Goal: Task Accomplishment & Management: Use online tool/utility

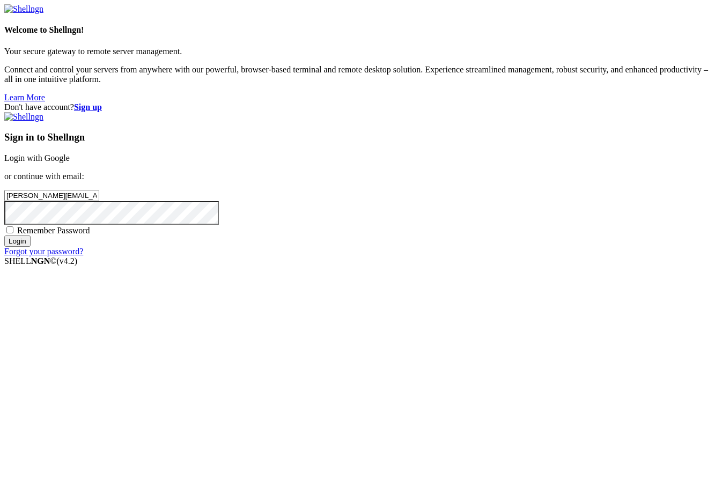
click at [31, 247] on input "Login" at bounding box center [17, 240] width 26 height 11
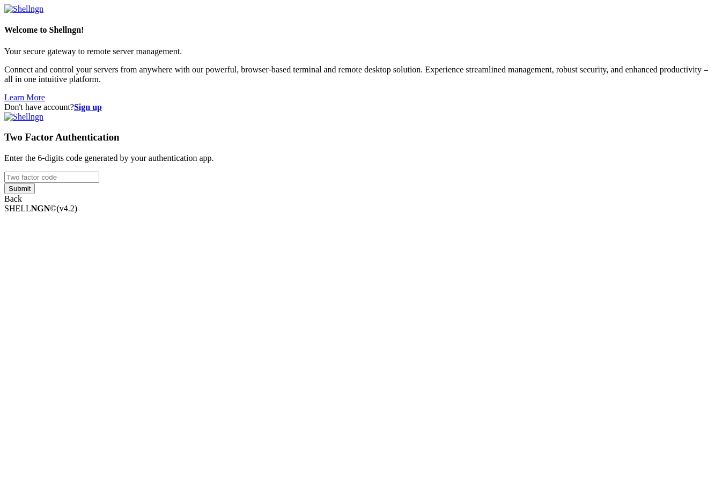
click at [99, 183] on input "number" at bounding box center [51, 177] width 95 height 11
type input "424017"
click at [4, 183] on input "Submit" at bounding box center [19, 188] width 31 height 11
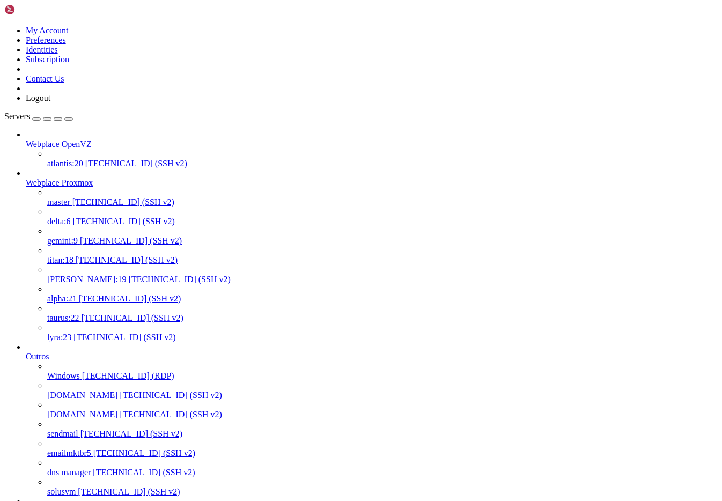
drag, startPoint x: 182, startPoint y: 17, endPoint x: 190, endPoint y: 14, distance: 8.3
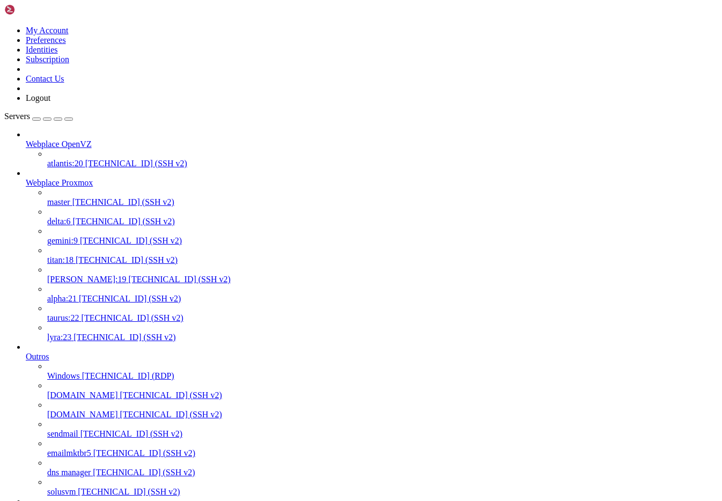
click at [93, 255] on span "[TECHNICAL_ID] (SSH v2)" at bounding box center [127, 259] width 102 height 9
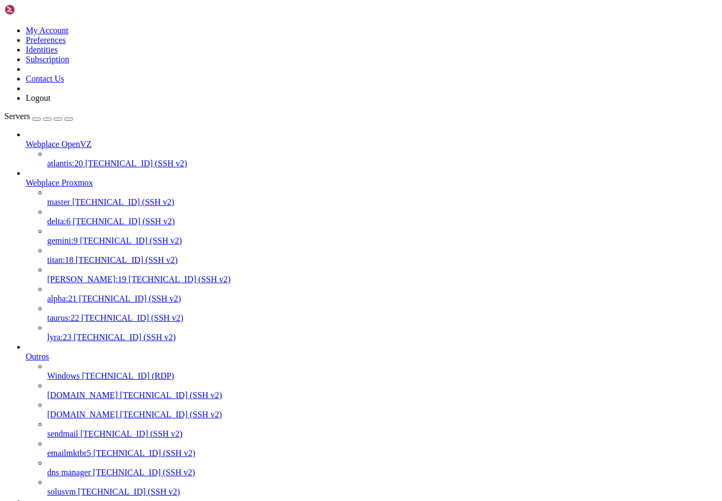
drag, startPoint x: 272, startPoint y: 2055, endPoint x: 208, endPoint y: 2055, distance: 64.4
copy x-row "journalctl -xe"
